Goal: Task Accomplishment & Management: Use online tool/utility

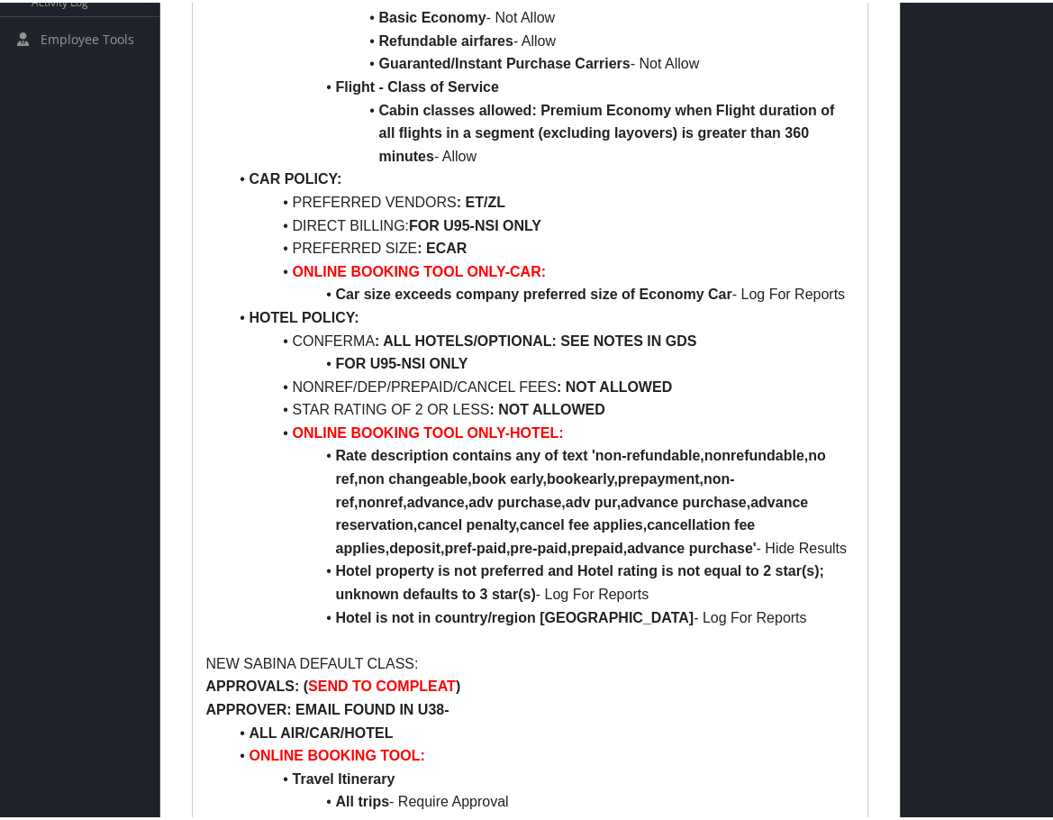
scroll to position [811, 0]
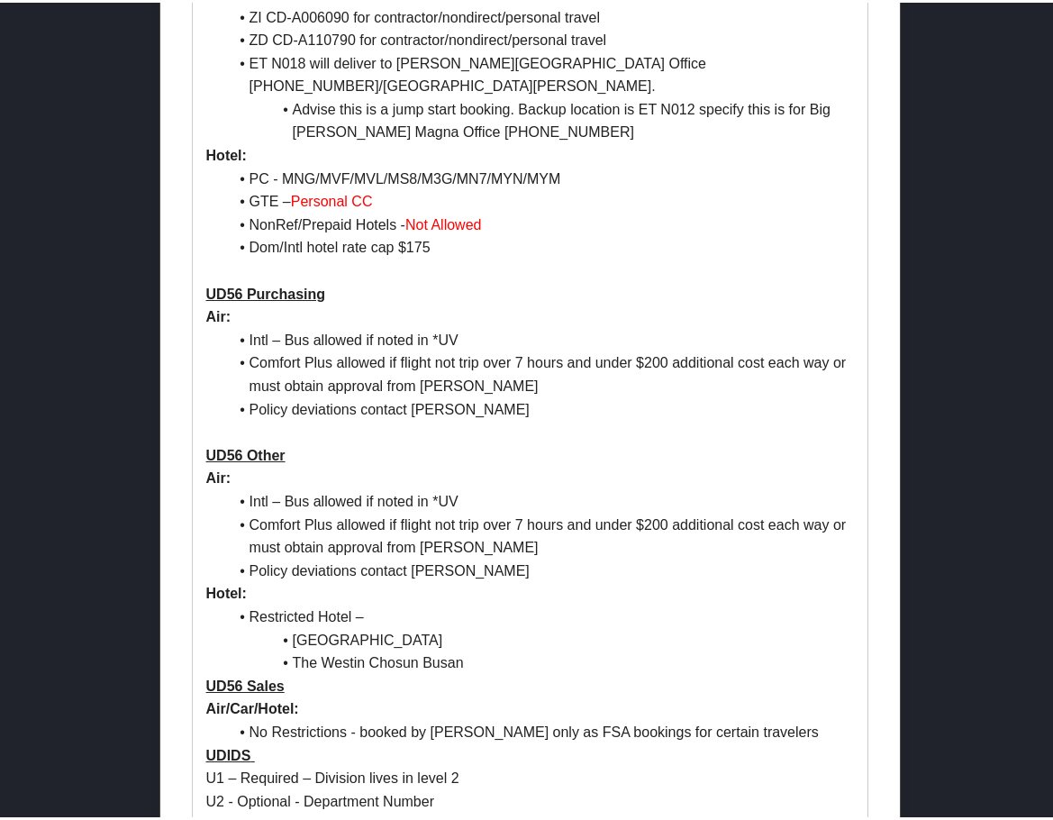
scroll to position [1261, 0]
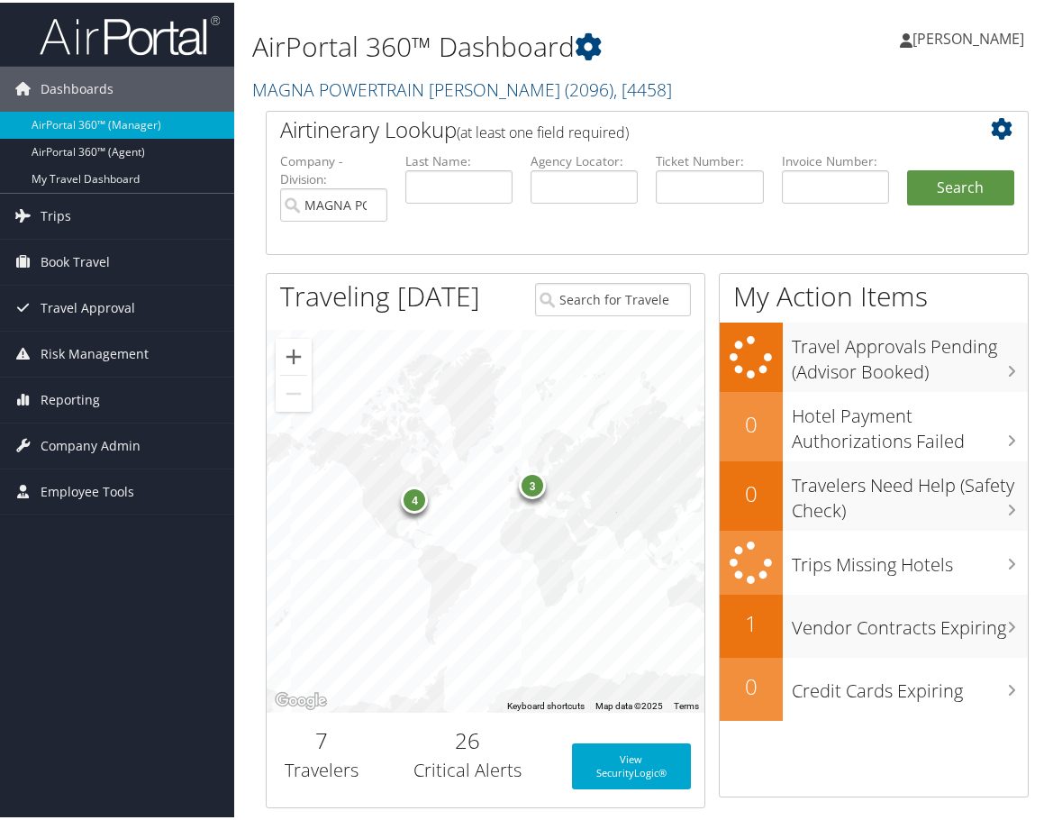
drag, startPoint x: 77, startPoint y: 492, endPoint x: 77, endPoint y: 520, distance: 27.9
click at [77, 492] on span "Employee Tools" at bounding box center [88, 489] width 94 height 45
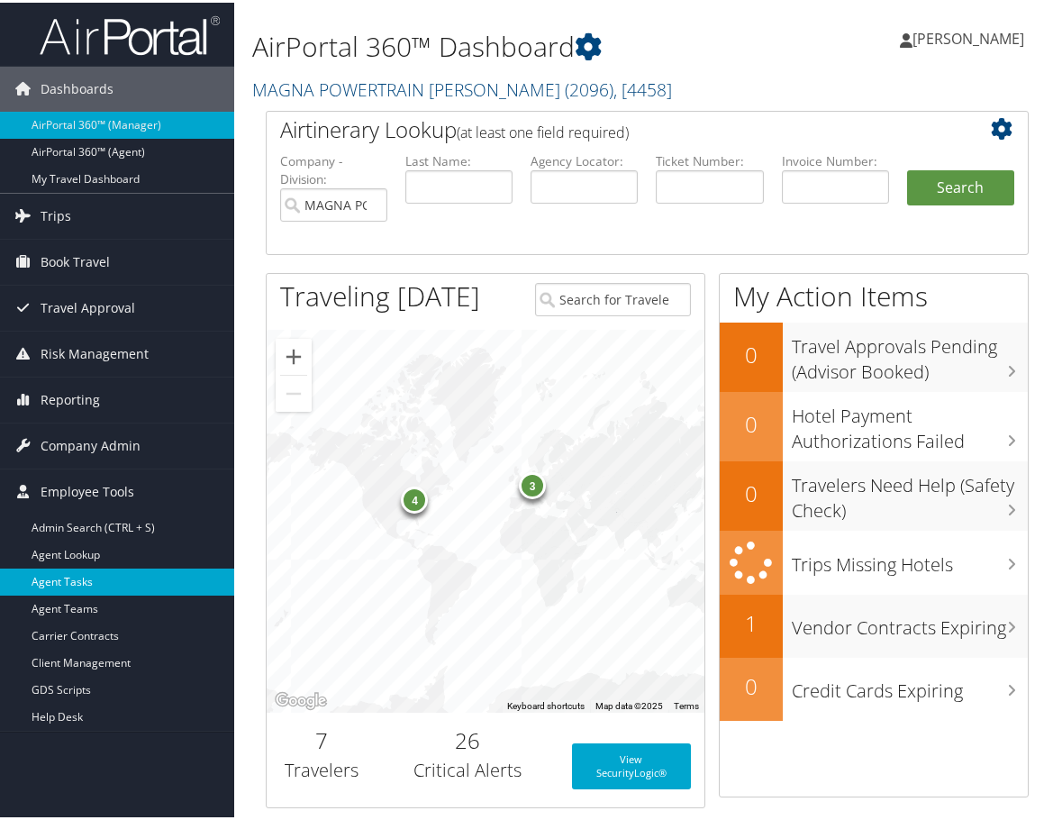
click at [81, 587] on link "Agent Tasks" at bounding box center [117, 579] width 234 height 27
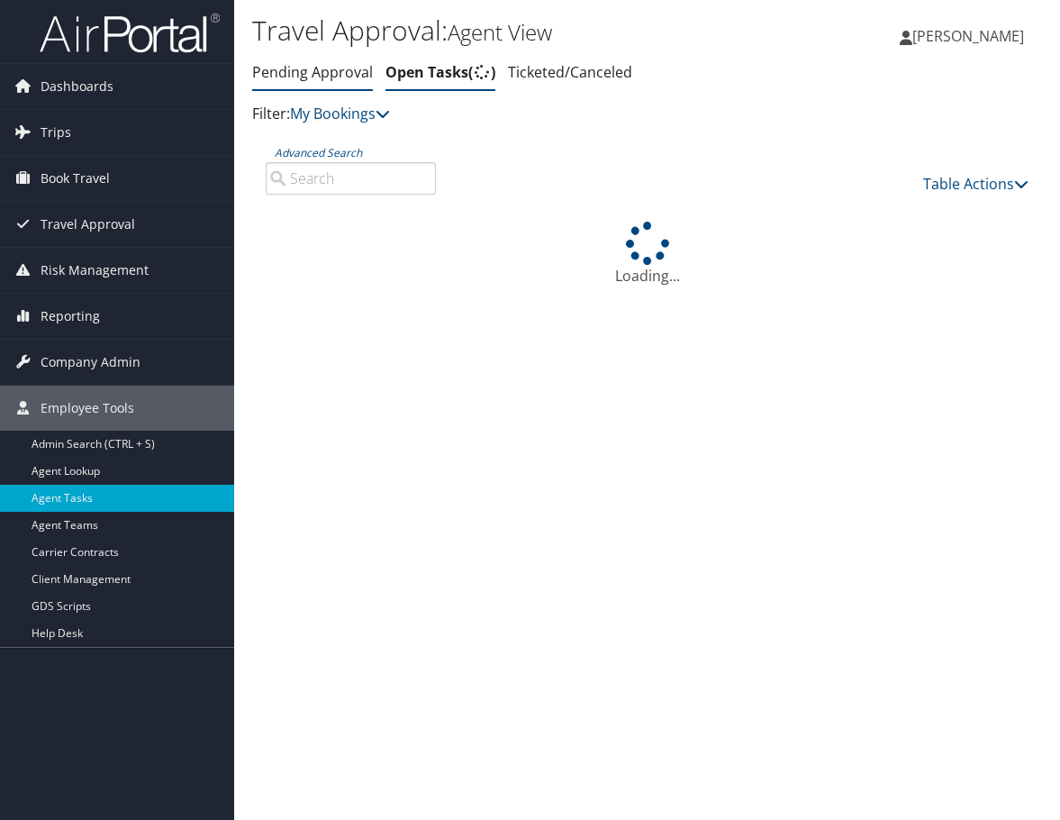
click at [281, 72] on link "Pending Approval" at bounding box center [312, 72] width 121 height 20
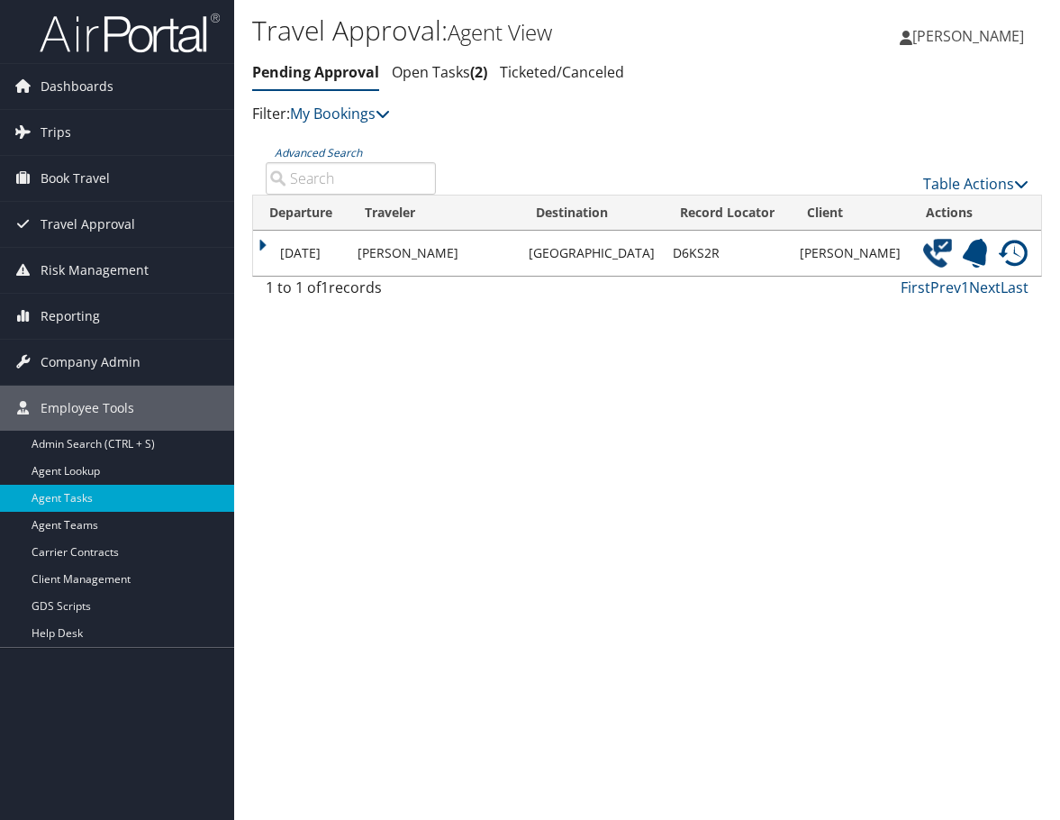
click at [926, 249] on img at bounding box center [937, 253] width 29 height 29
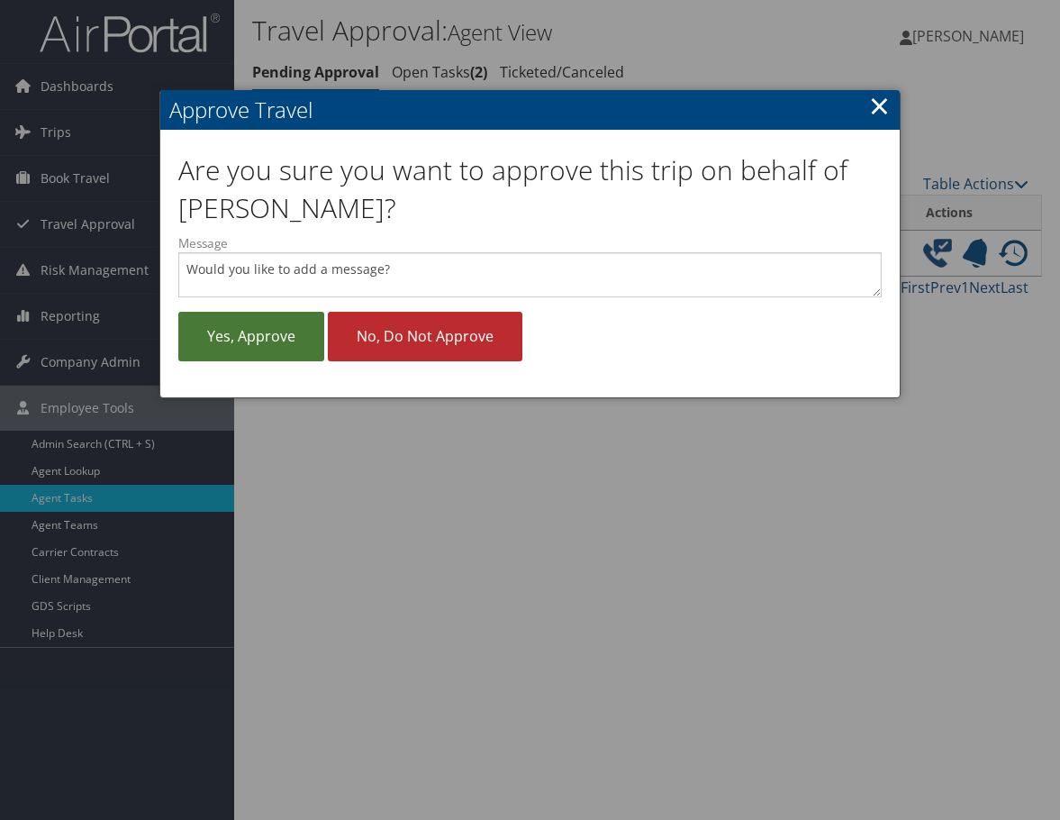
click at [290, 325] on link "Yes, approve" at bounding box center [251, 337] width 146 height 50
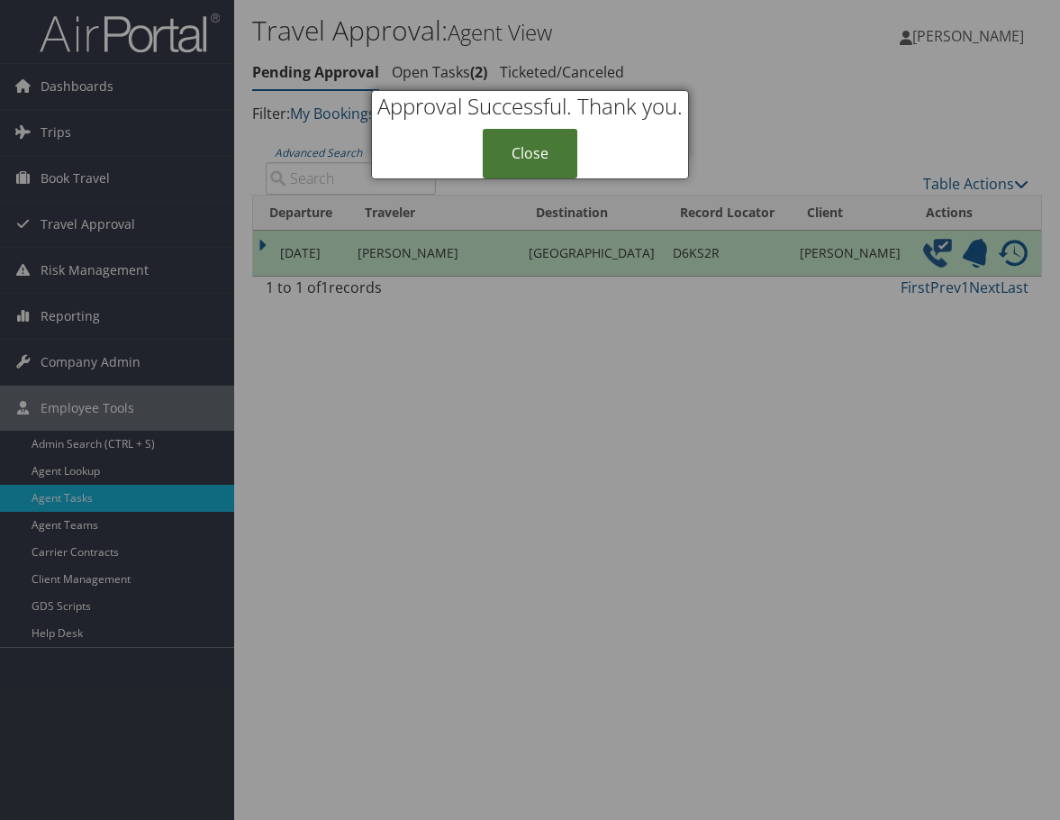
click at [521, 146] on link "Close" at bounding box center [530, 154] width 95 height 50
